Goal: Task Accomplishment & Management: Use online tool/utility

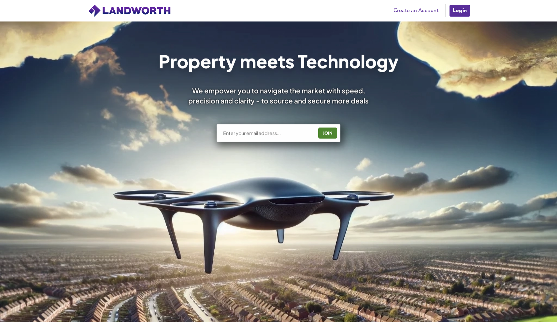
click at [278, 130] on input "text" at bounding box center [267, 133] width 91 height 7
type input "[PERSON_NAME][EMAIL_ADDRESS][DOMAIN_NAME]"
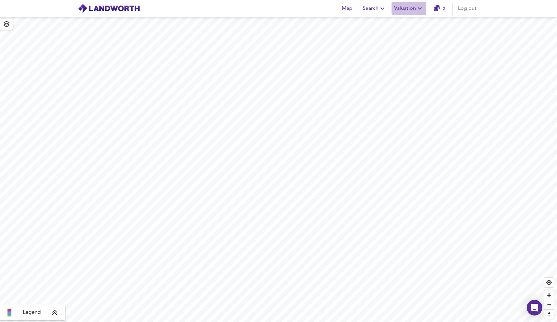
click at [408, 11] on span "Valuation" at bounding box center [409, 8] width 30 height 9
click at [406, 27] on li "New Valuation Report" at bounding box center [409, 24] width 78 height 12
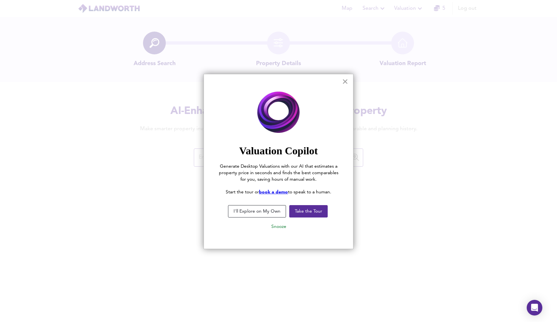
click at [343, 80] on button "×" at bounding box center [345, 81] width 6 height 10
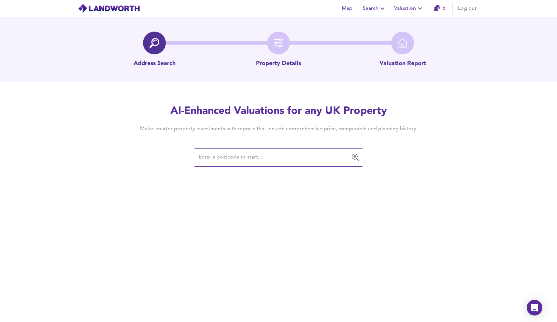
click at [246, 146] on div "AI-Enhanced Valuations for any UK Property Make smarter property investments wi…" at bounding box center [278, 135] width 313 height 62
click at [246, 153] on input "text" at bounding box center [274, 157] width 154 height 12
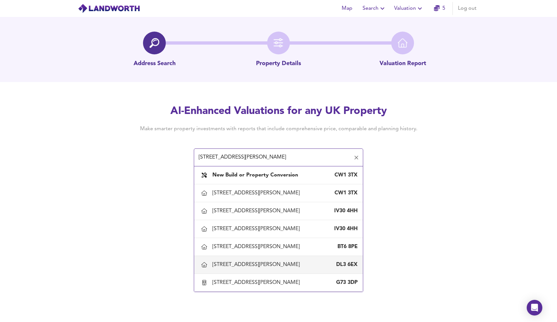
click at [236, 264] on div "[STREET_ADDRESS][PERSON_NAME]" at bounding box center [257, 264] width 90 height 7
type input "[STREET_ADDRESS][PERSON_NAME]"
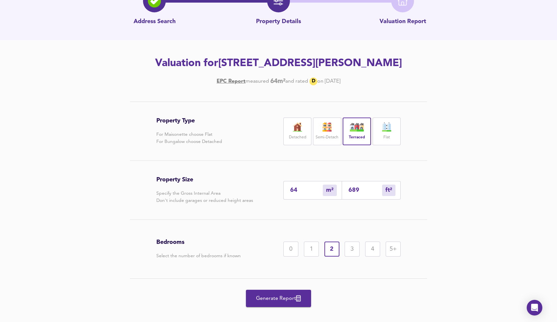
scroll to position [42, 0]
click at [289, 297] on span "Generate Report" at bounding box center [278, 298] width 52 height 9
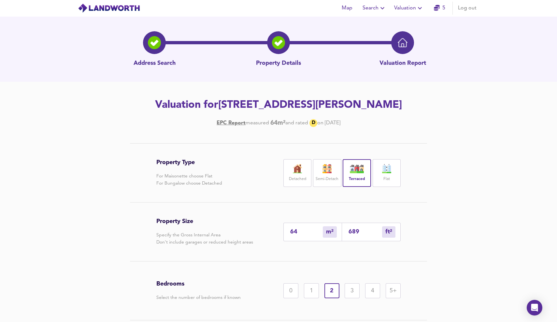
scroll to position [0, 0]
